Goal: Task Accomplishment & Management: Use online tool/utility

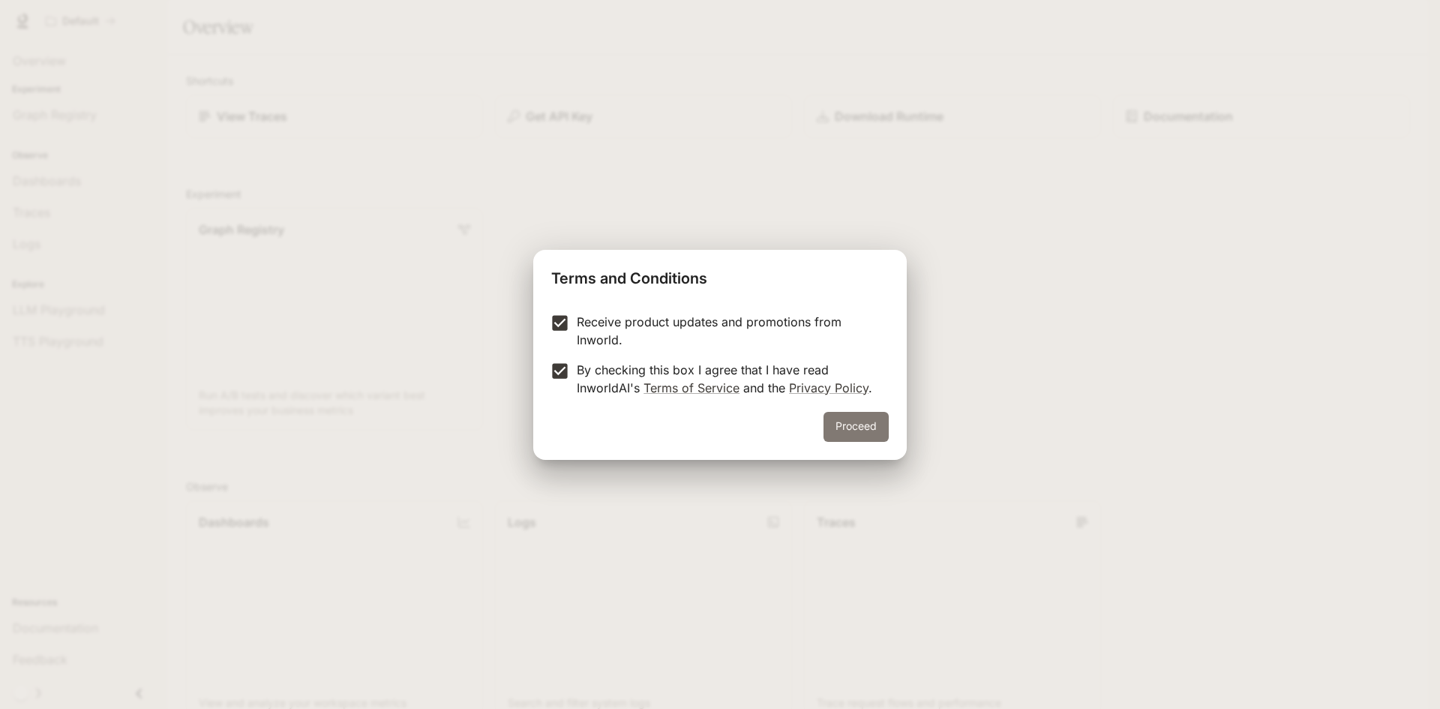
click at [869, 428] on button "Proceed" at bounding box center [856, 427] width 65 height 30
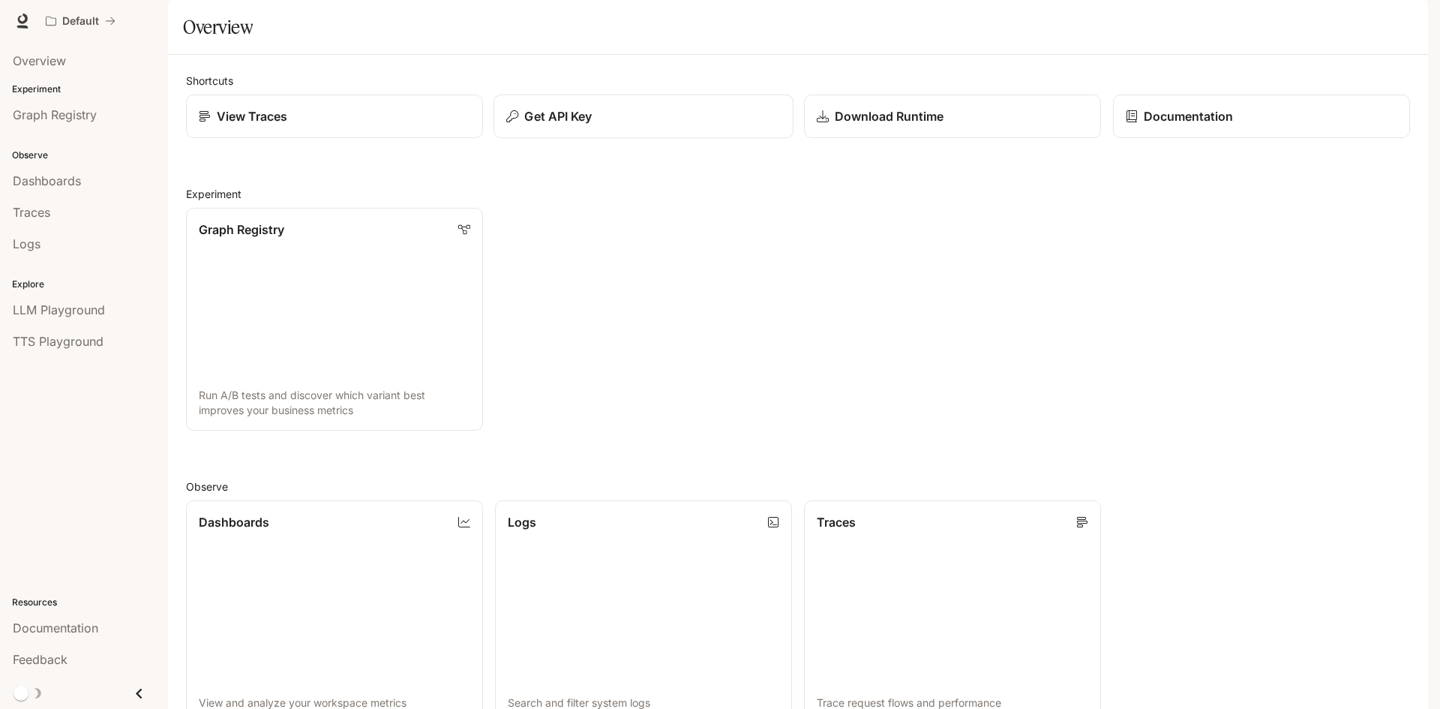
click at [568, 125] on p "Get API Key" at bounding box center [558, 116] width 68 height 18
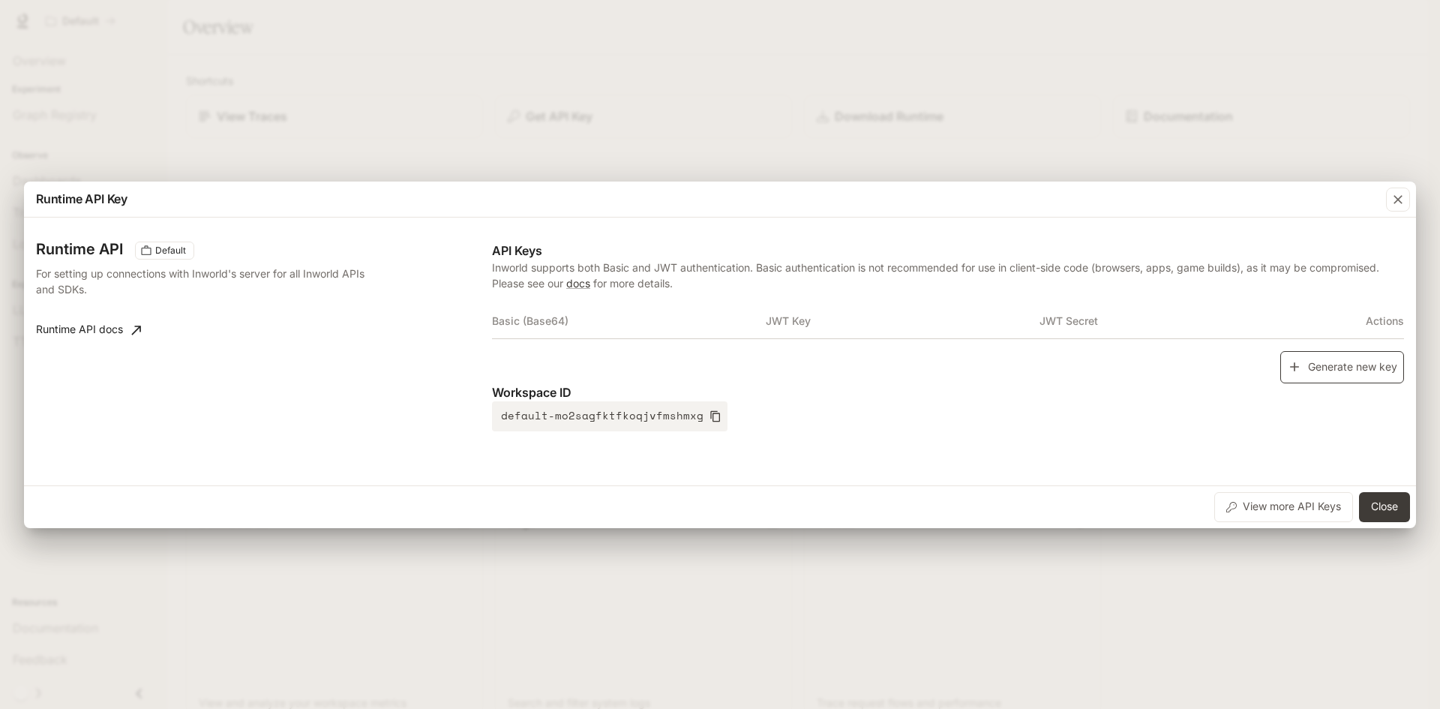
click at [1323, 370] on button "Generate new key" at bounding box center [1342, 367] width 124 height 32
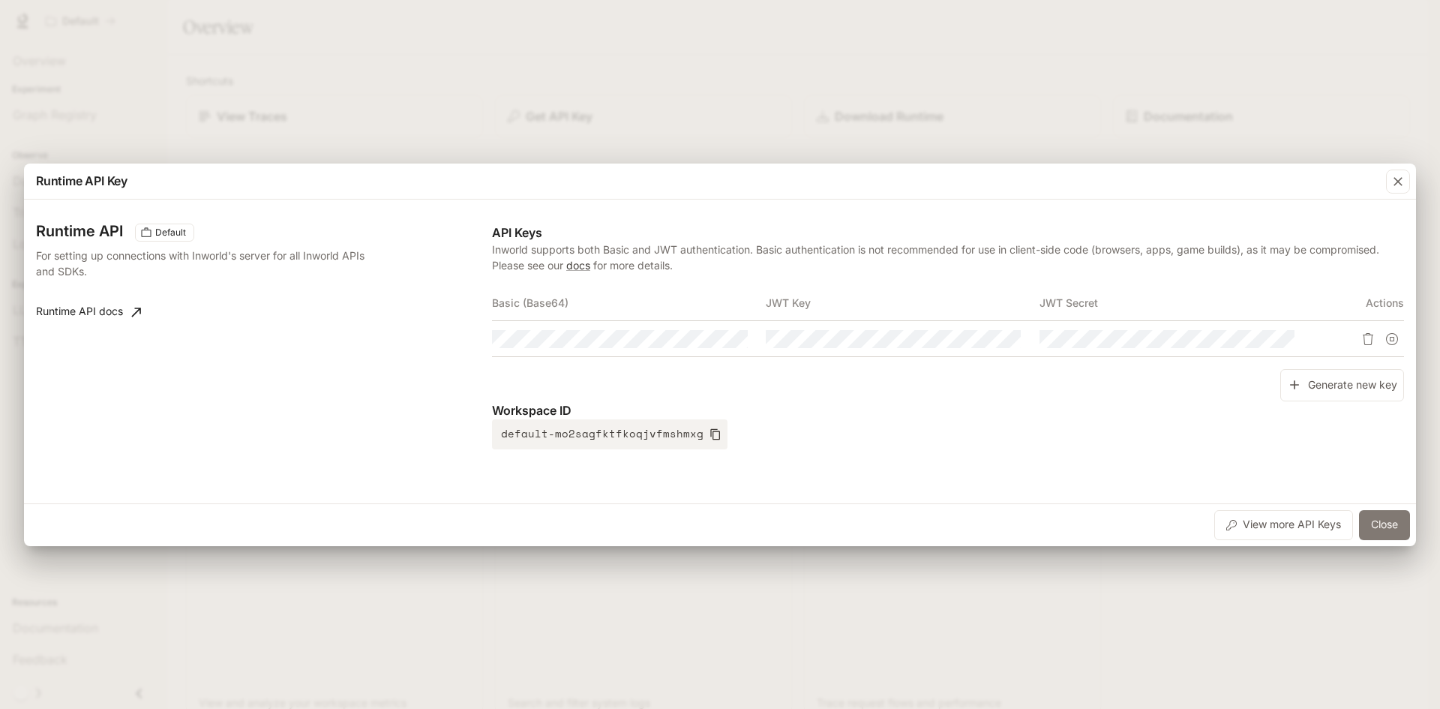
click at [1379, 516] on button "Close" at bounding box center [1384, 525] width 51 height 30
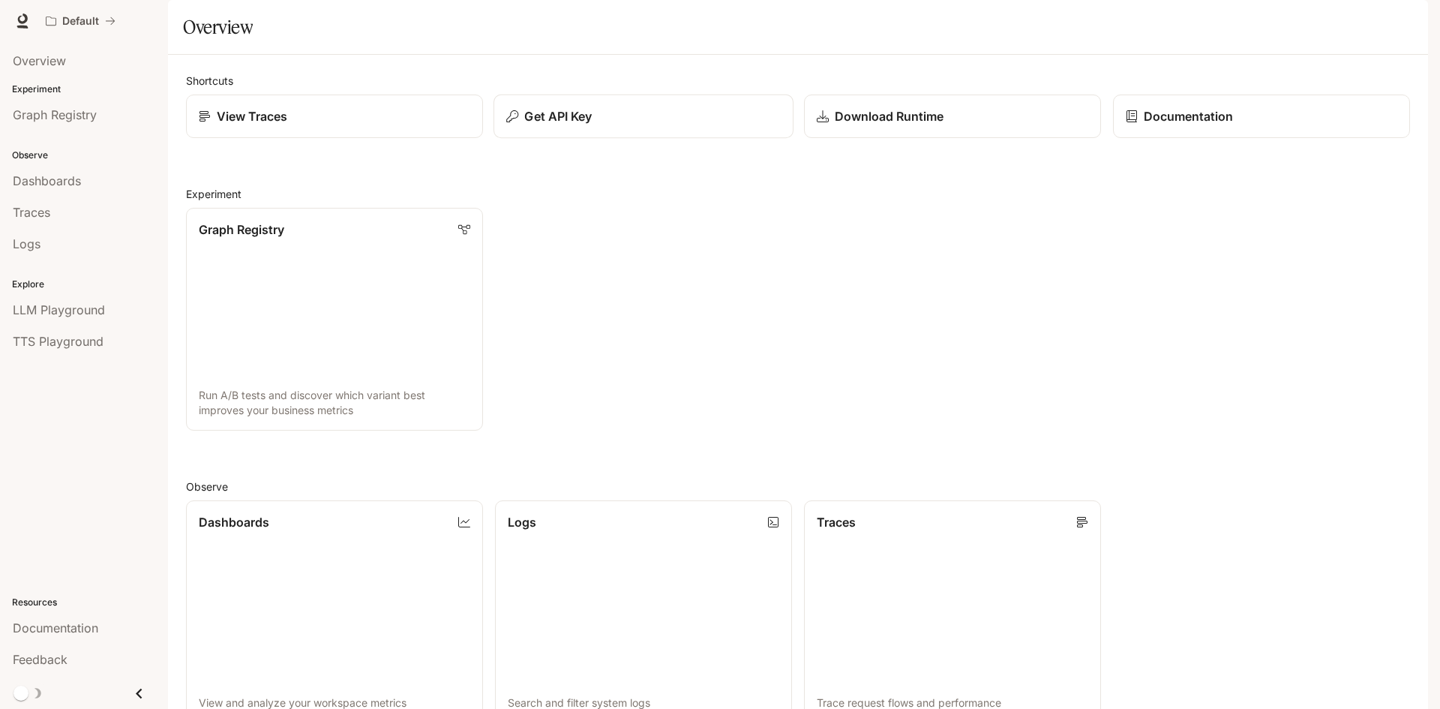
click at [592, 125] on div "Get API Key" at bounding box center [643, 116] width 275 height 18
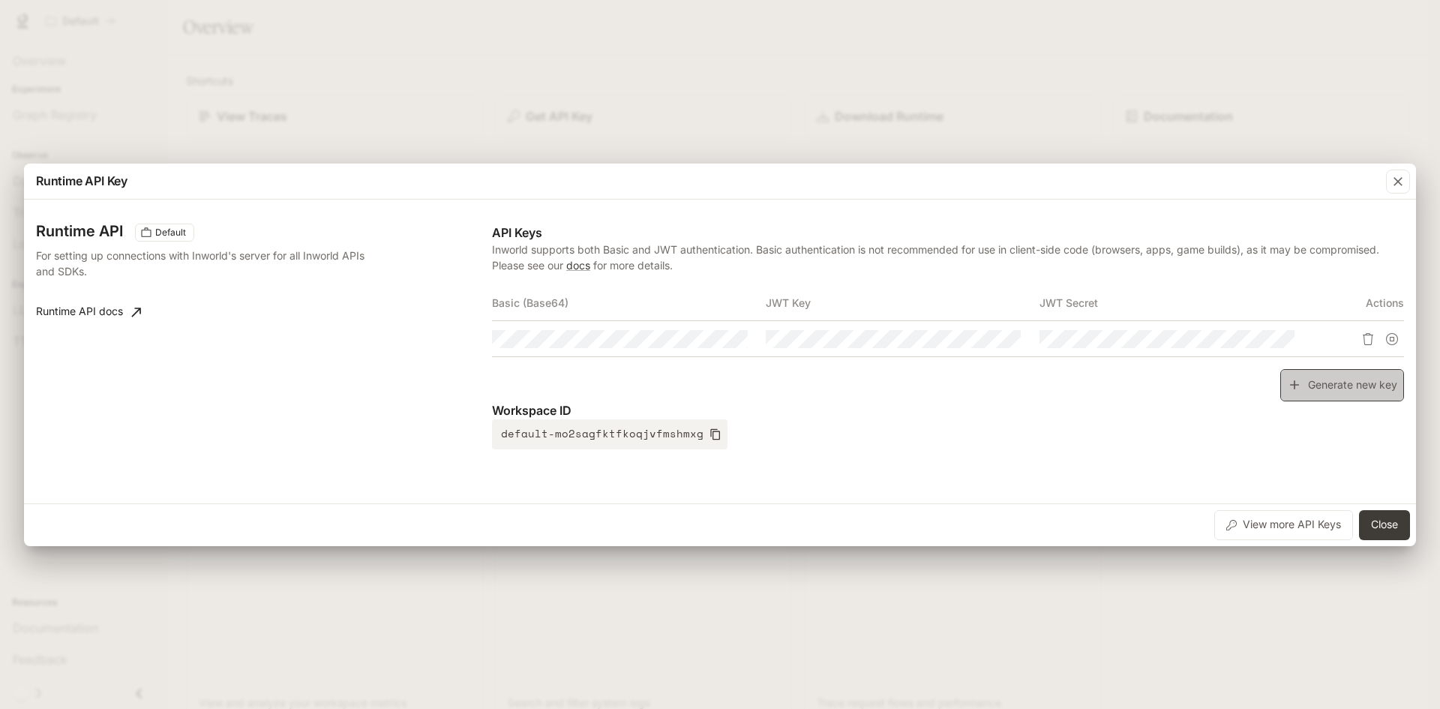
click at [1364, 380] on button "Generate new key" at bounding box center [1342, 385] width 124 height 32
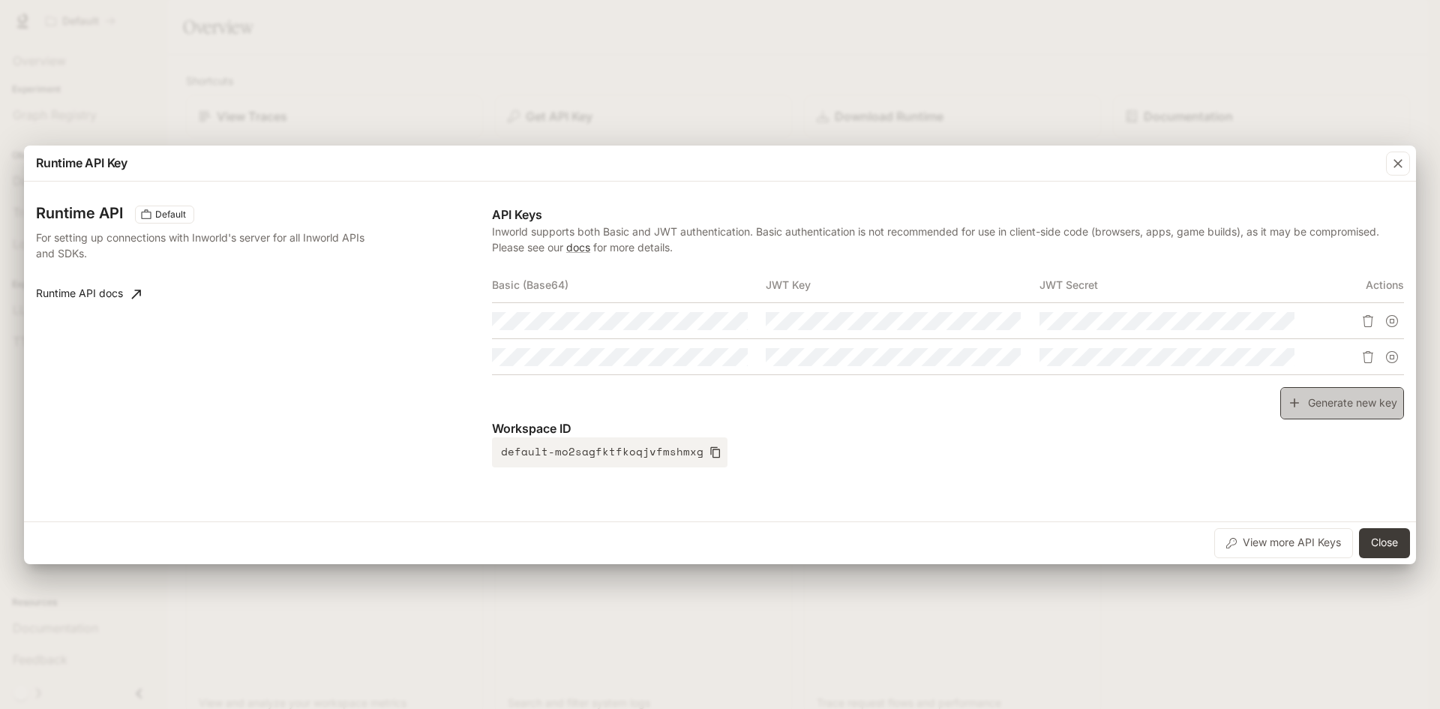
click at [1354, 397] on button "Generate new key" at bounding box center [1342, 403] width 124 height 32
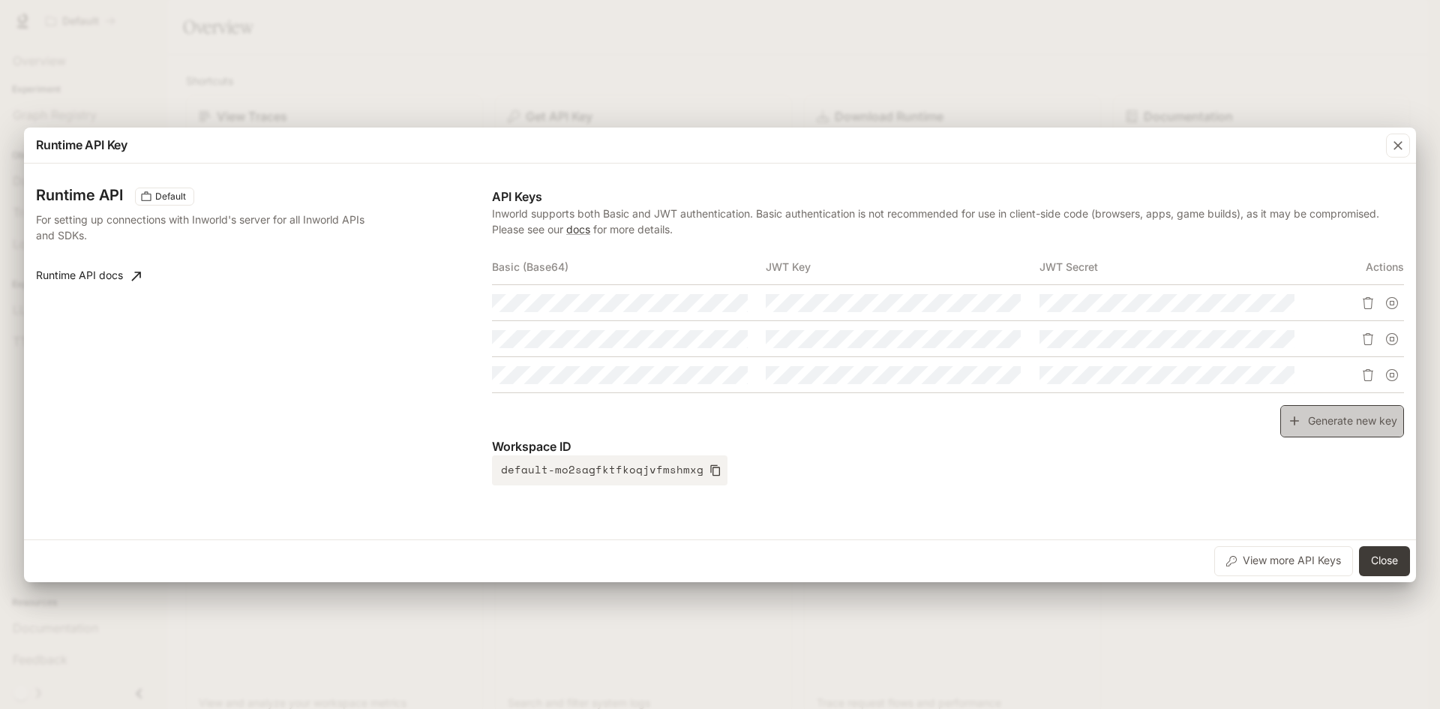
click at [1338, 419] on button "Generate new key" at bounding box center [1342, 421] width 124 height 32
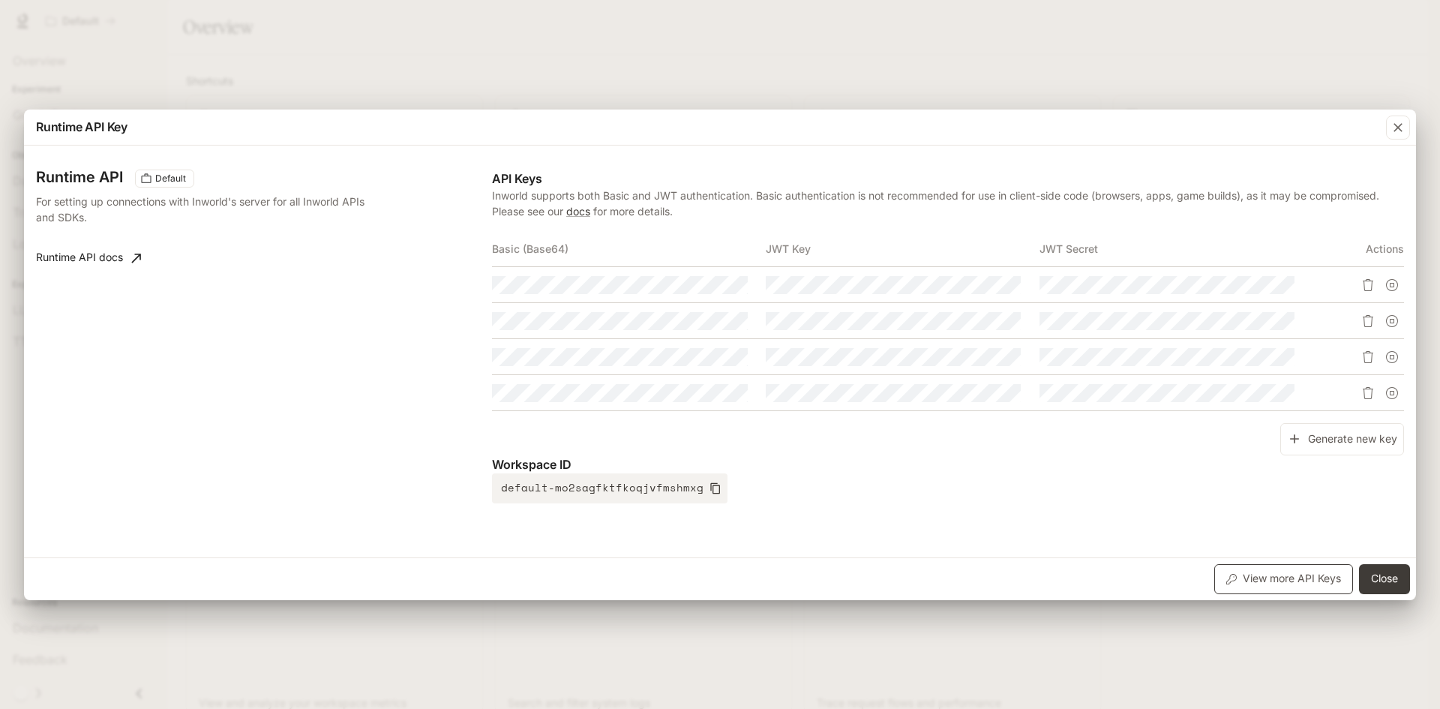
click at [1271, 578] on button "View more API Keys" at bounding box center [1283, 579] width 139 height 30
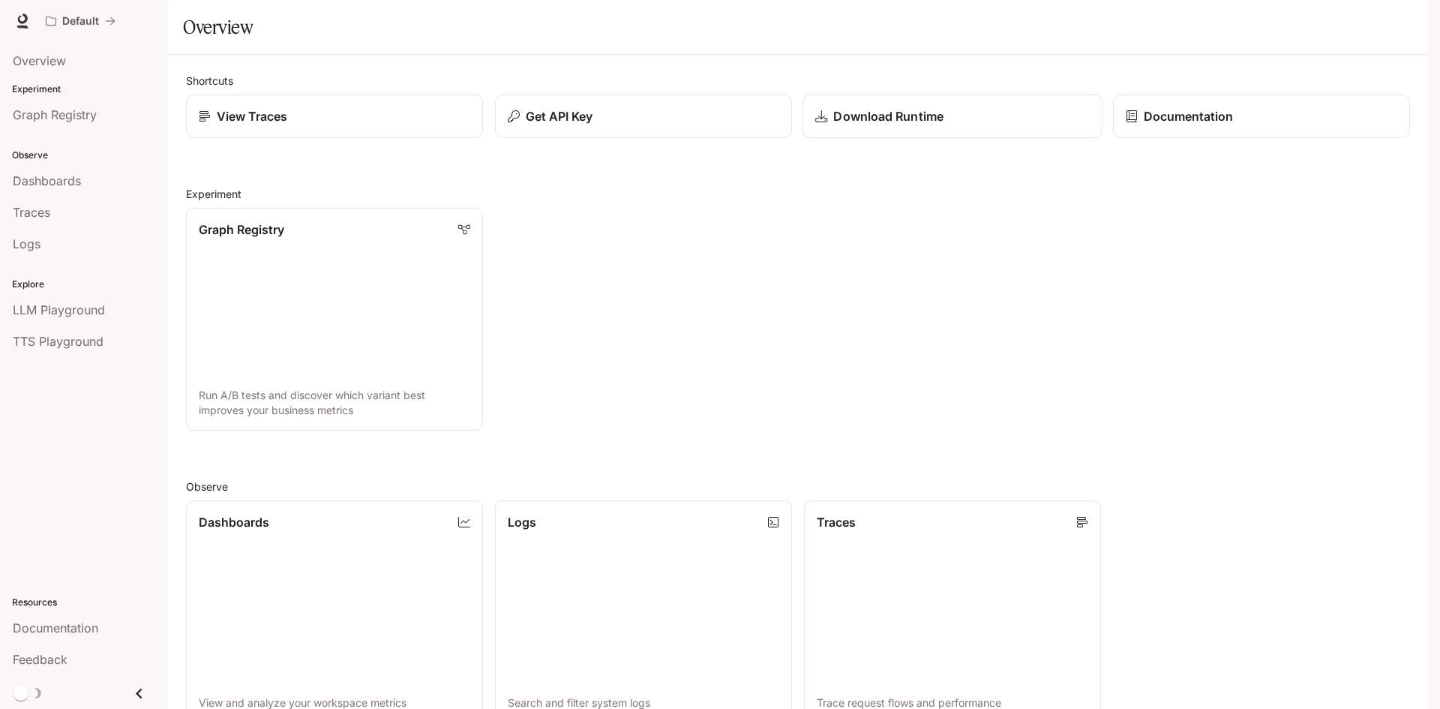
click at [871, 125] on p "Download Runtime" at bounding box center [888, 116] width 110 height 18
